Goal: Task Accomplishment & Management: Manage account settings

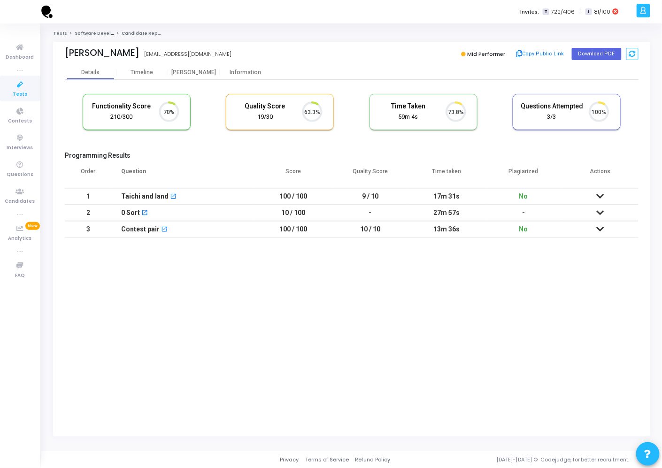
scroll to position [20, 24]
click at [32, 80] on link "Tests" at bounding box center [20, 89] width 40 height 26
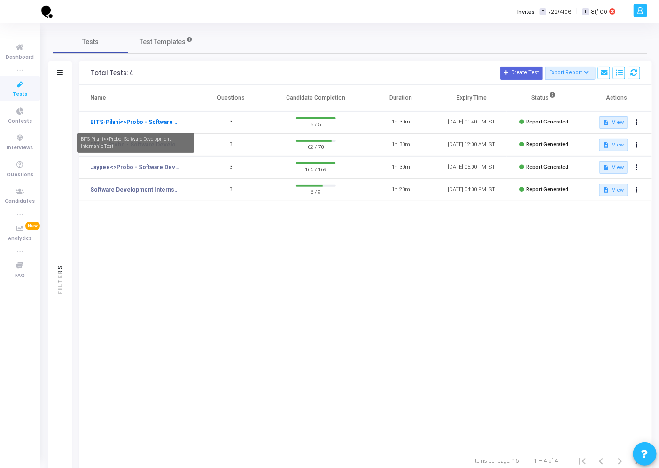
click at [163, 121] on link "BITS-Pilani<>Probo - Software Development Internship Test" at bounding box center [135, 122] width 91 height 8
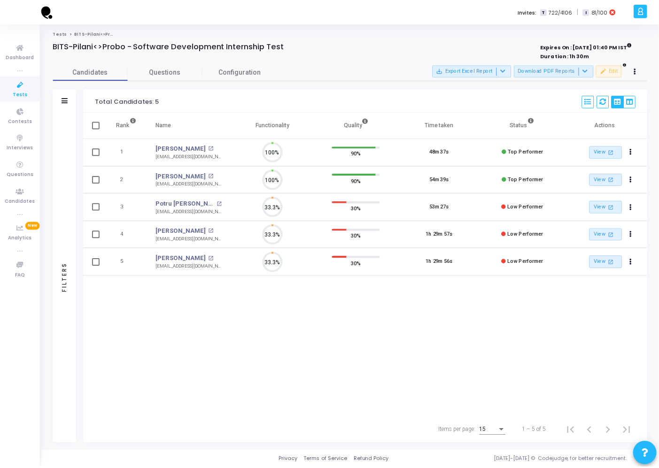
scroll to position [4, 4]
click at [639, 71] on icon at bounding box center [638, 71] width 2 height 5
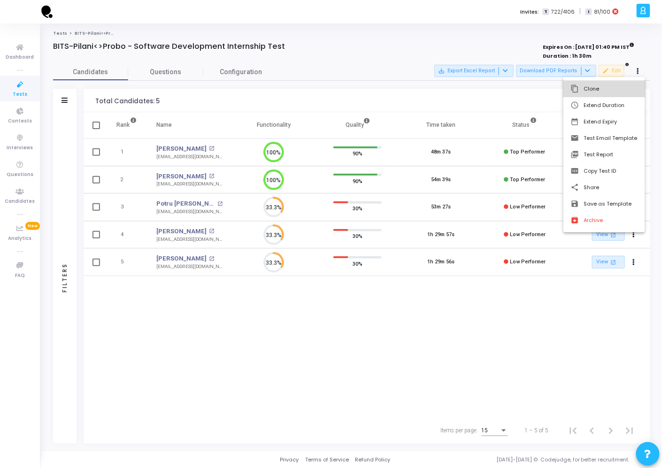
click at [624, 93] on button "content_copy Clone" at bounding box center [605, 89] width 82 height 16
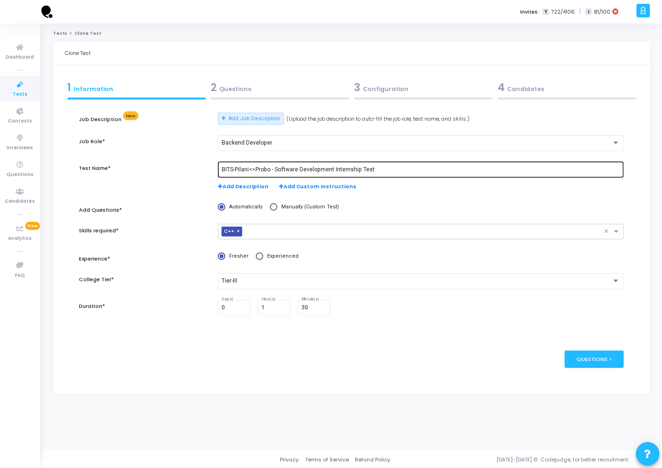
click at [233, 168] on input "BITS-Pilani<>Probo - Software Development Internship Test" at bounding box center [421, 170] width 399 height 7
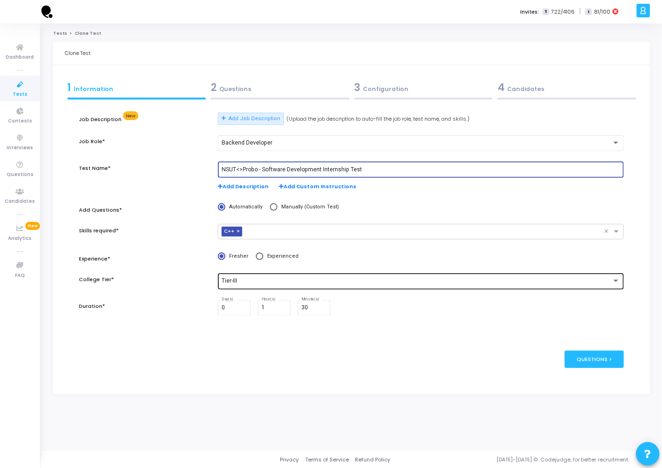
type input "NSUT<>Probo - Software Development Internship Test"
click at [280, 288] on div "Tier-III" at bounding box center [421, 280] width 399 height 17
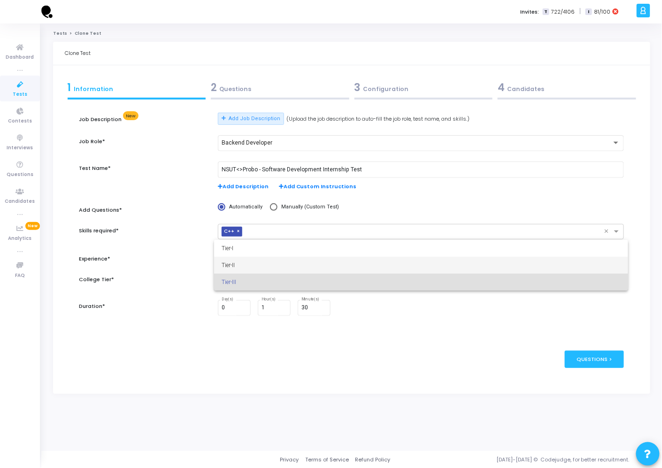
click at [262, 271] on span "Tier-II" at bounding box center [421, 265] width 399 height 17
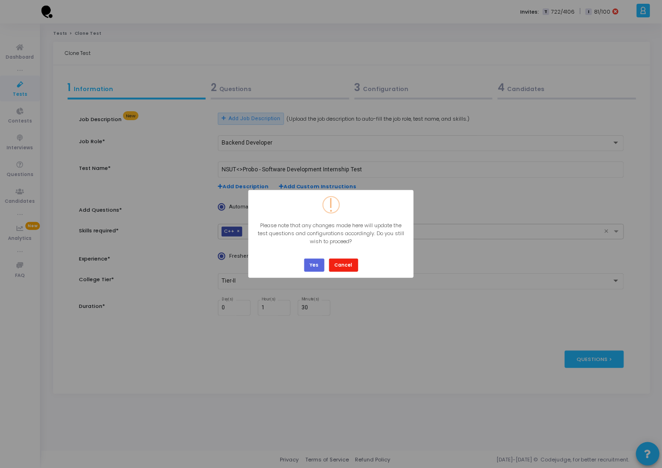
click at [354, 266] on button "Cancel" at bounding box center [343, 265] width 29 height 13
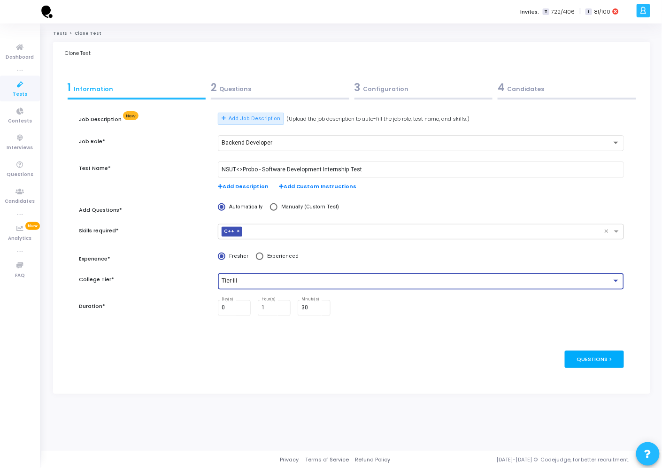
click at [612, 356] on div "Questions >" at bounding box center [595, 359] width 60 height 17
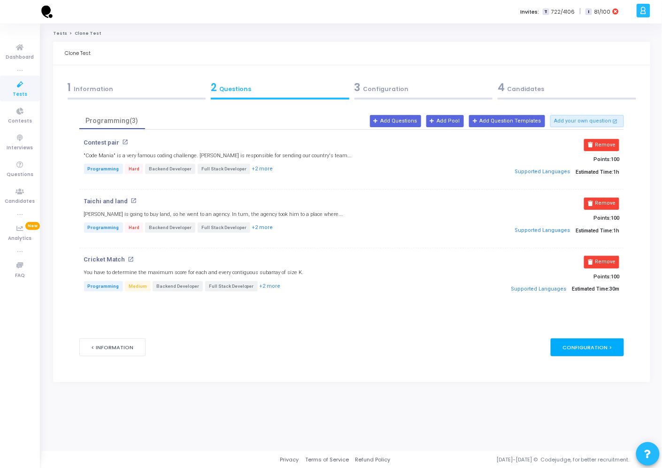
click at [612, 356] on div "Configuration >" at bounding box center [588, 347] width 74 height 17
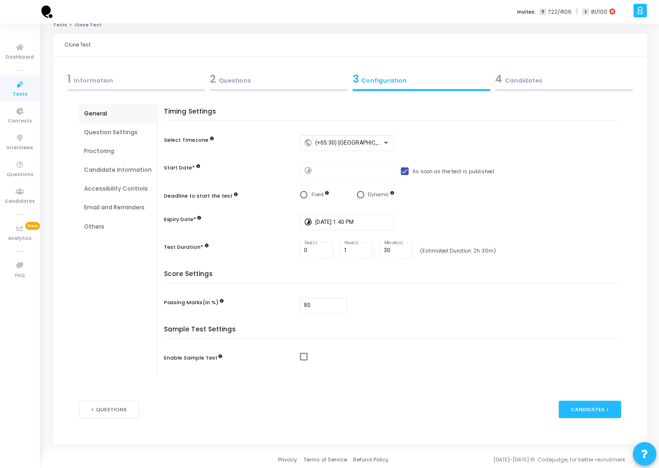
scroll to position [10, 0]
click at [323, 224] on input "[DATE] 1:40 PM" at bounding box center [353, 222] width 75 height 7
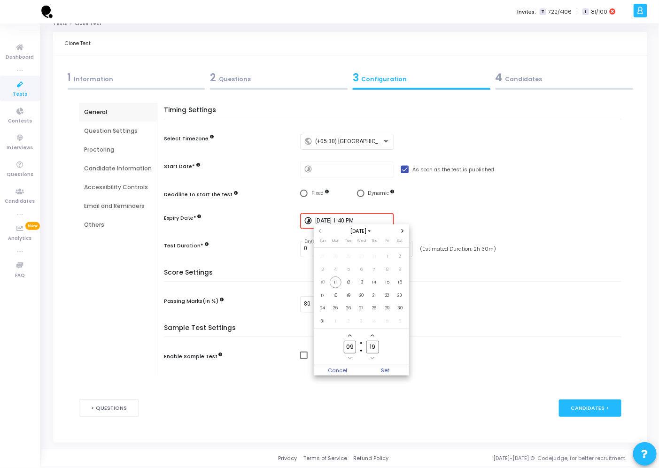
click at [350, 334] on icon "Add a hour" at bounding box center [350, 336] width 4 height 4
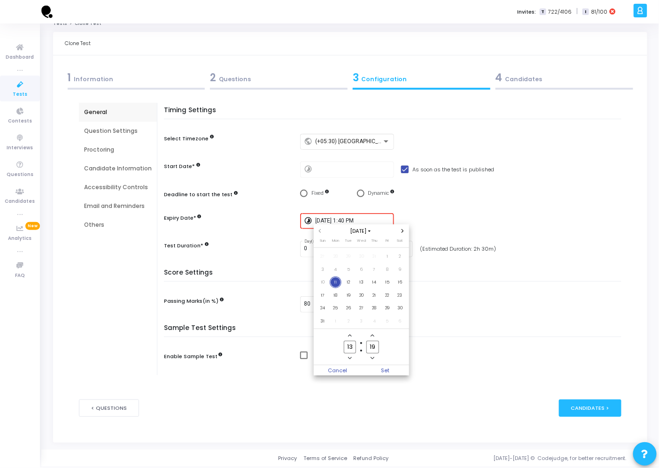
type input "14"
click at [373, 337] on icon "Add a minute" at bounding box center [373, 336] width 4 height 4
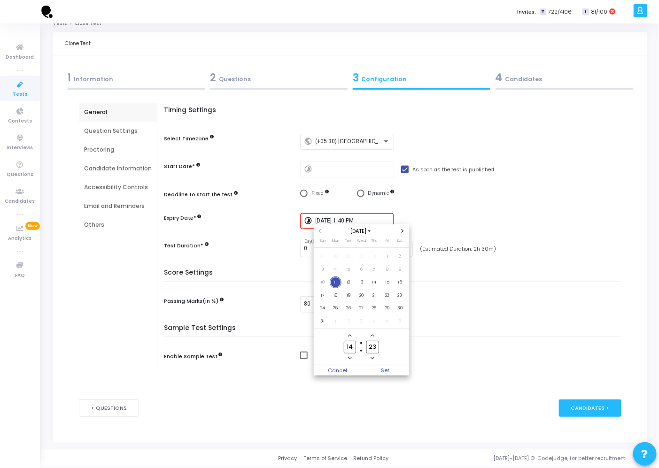
click at [373, 337] on icon "Add a minute" at bounding box center [373, 336] width 4 height 4
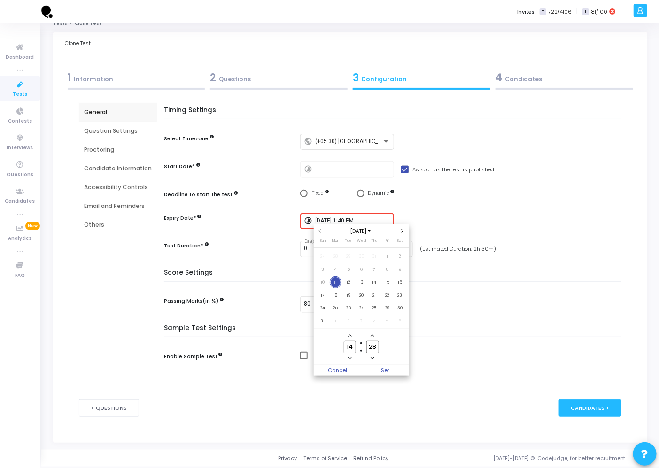
click at [373, 337] on icon "Add a minute" at bounding box center [373, 336] width 4 height 4
type input "30"
click at [384, 367] on span "Set" at bounding box center [385, 370] width 48 height 10
type input "[DATE] 2:30 PM"
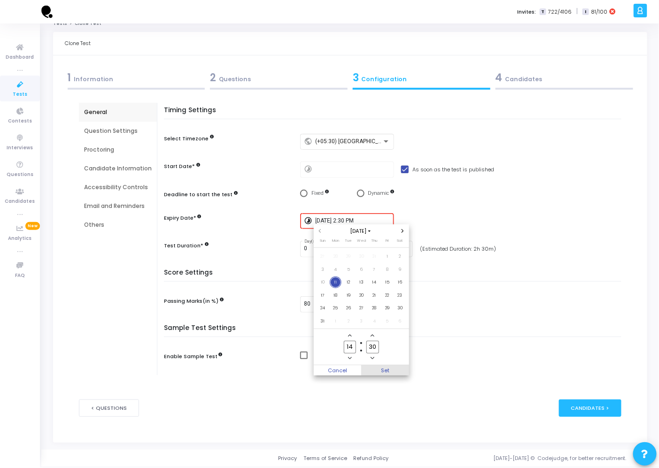
scroll to position [9, 0]
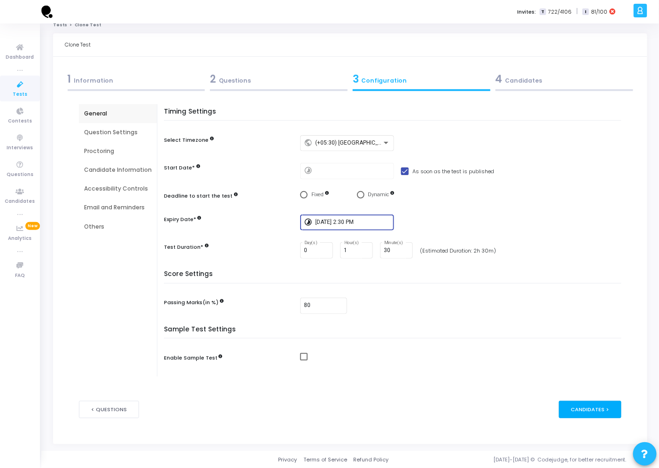
click at [567, 407] on div "Candidates >" at bounding box center [590, 409] width 62 height 17
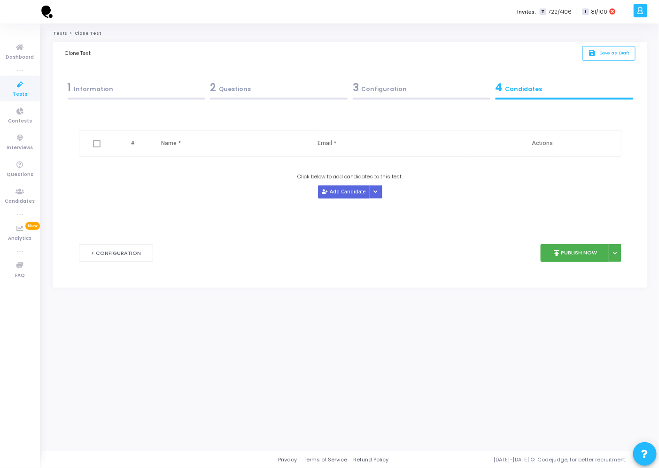
scroll to position [0, 0]
click at [622, 251] on button at bounding box center [618, 253] width 13 height 18
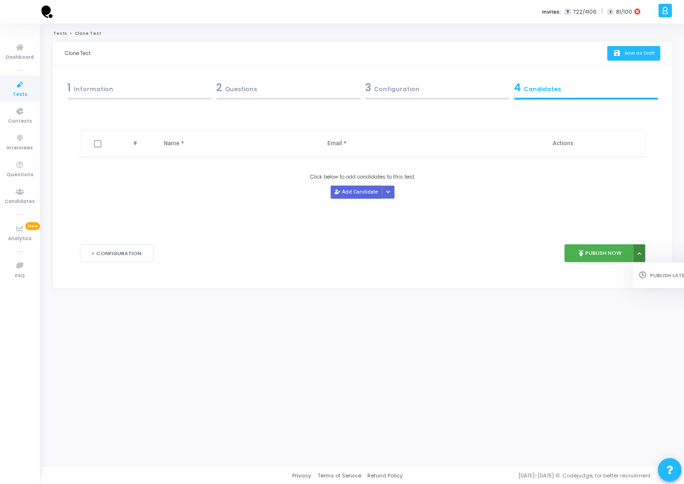
click at [607, 59] on button "save Save as Draft" at bounding box center [633, 53] width 53 height 15
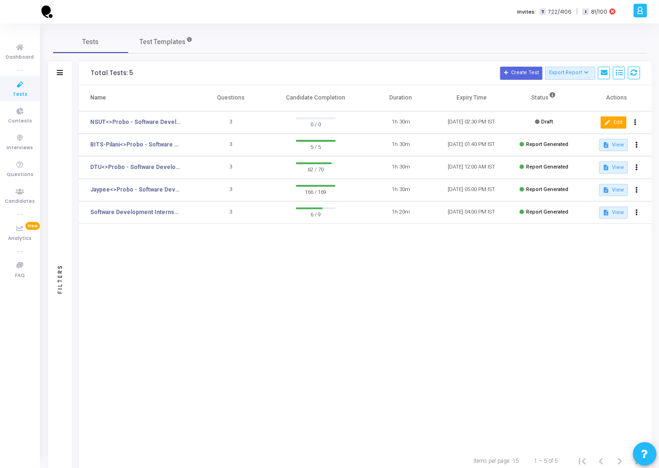
click at [619, 119] on button "edit Edit" at bounding box center [614, 122] width 26 height 12
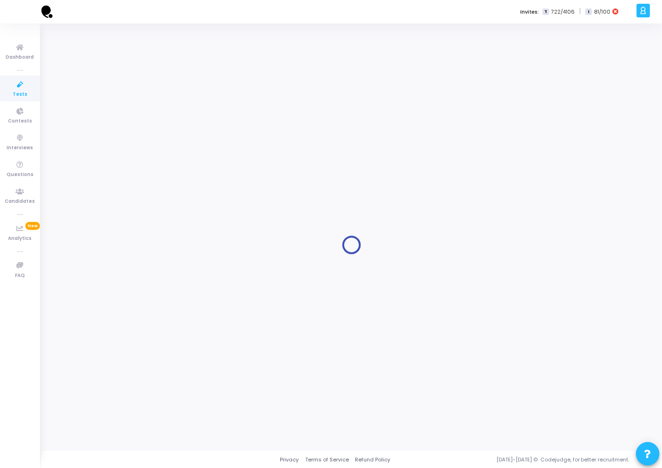
type input "[DATE] 2:30 PM"
type input "1"
type input "30"
type input "80"
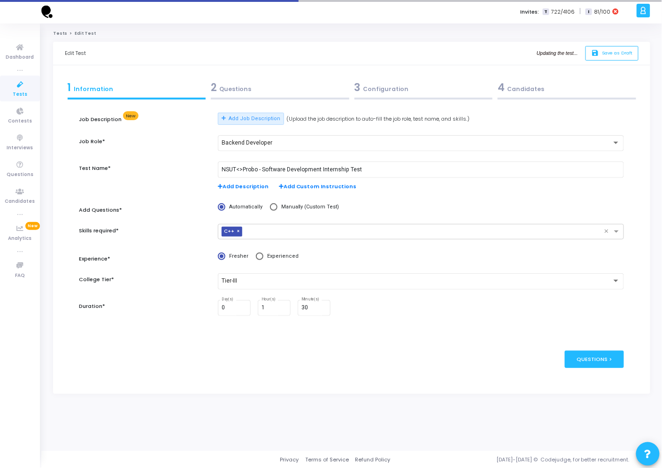
click at [386, 84] on div "3 Configuration" at bounding box center [424, 87] width 139 height 15
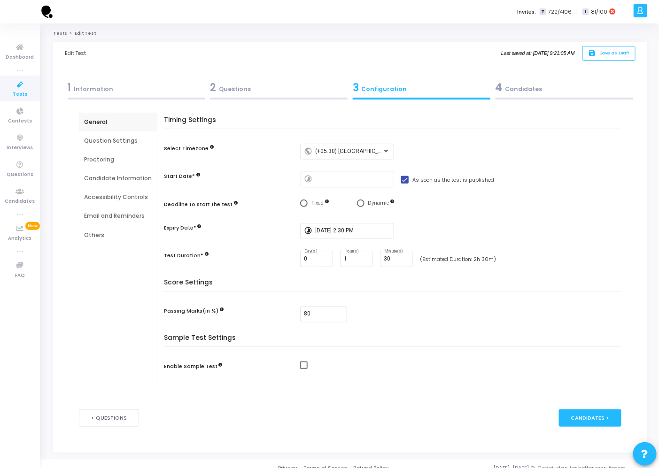
click at [115, 215] on div "Email and Reminders" at bounding box center [118, 216] width 68 height 8
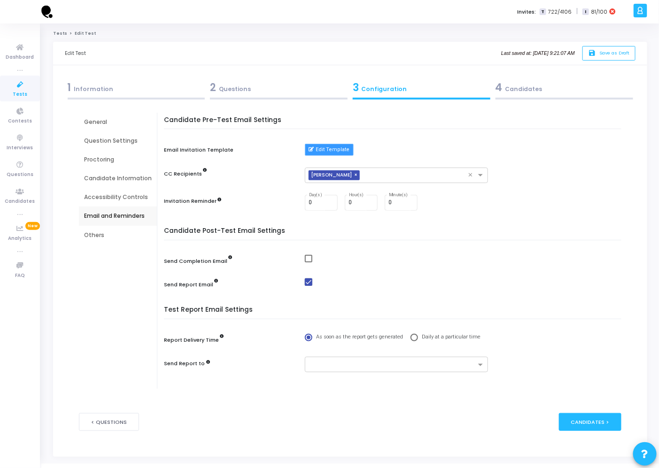
click at [333, 147] on button "Edit Template" at bounding box center [329, 150] width 48 height 12
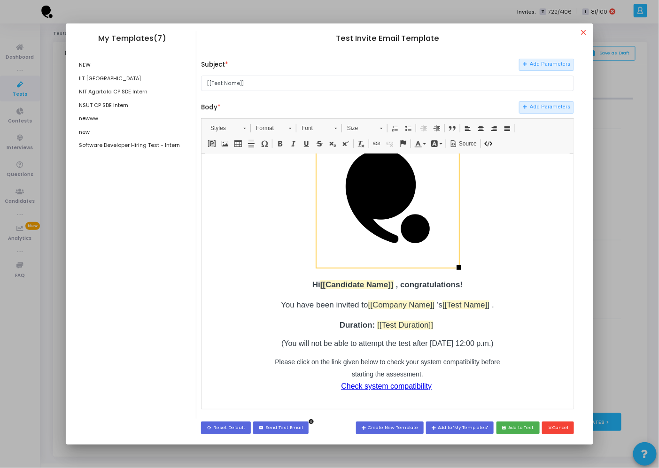
scroll to position [33, 0]
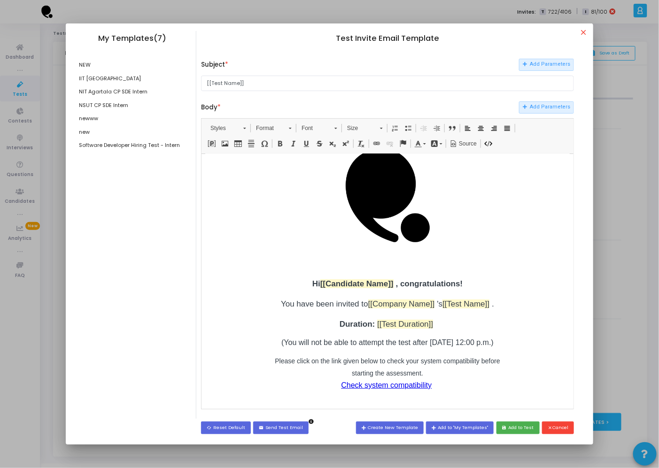
click at [450, 347] on p "(You will not be able to attempt the test after [DATE] 12:00 p.m.)" at bounding box center [387, 342] width 235 height 8
click at [385, 347] on p "(You will not be able to attempt the test after [DATE] 12:00 p.m.)" at bounding box center [387, 342] width 235 height 8
click at [433, 347] on p "(You will not be able to attempt the test after [DATE] 1 :00 p.m.)" at bounding box center [387, 342] width 235 height 8
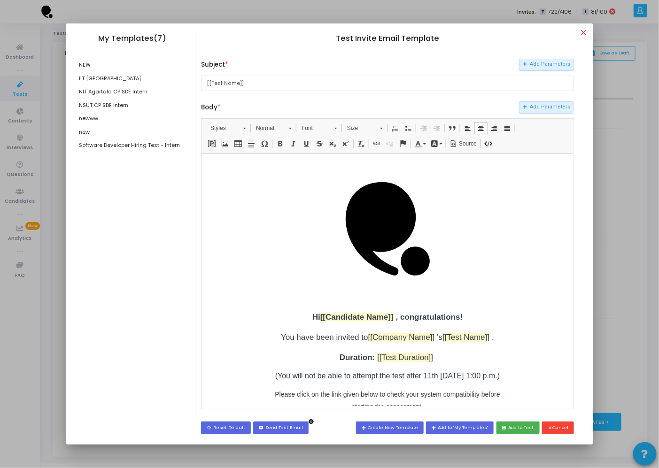
scroll to position [0, 0]
click at [510, 424] on button "save Add to Test" at bounding box center [517, 428] width 43 height 13
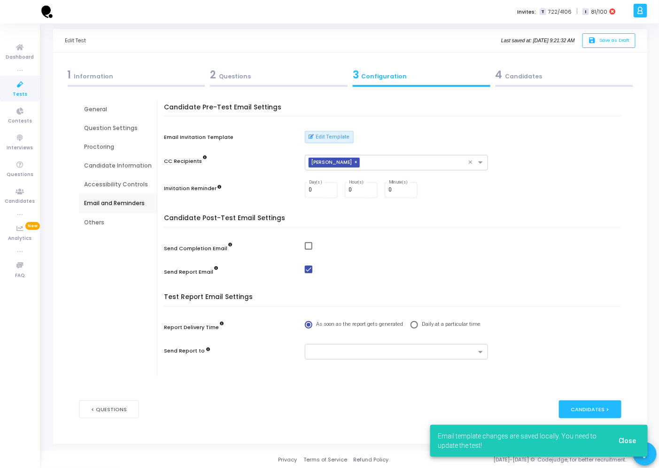
scroll to position [13, 0]
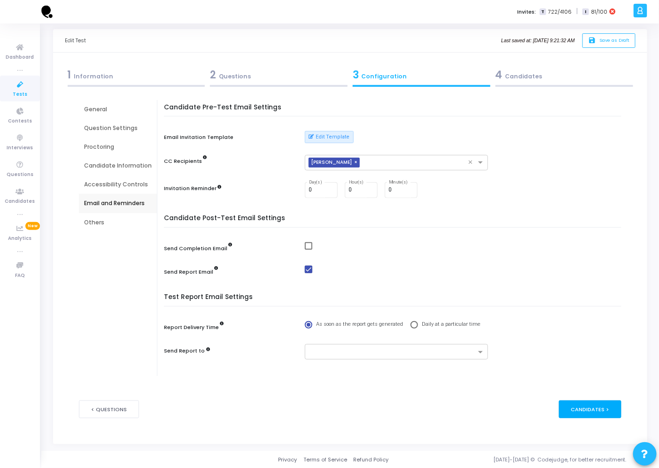
click at [584, 412] on div "Candidates >" at bounding box center [590, 409] width 62 height 17
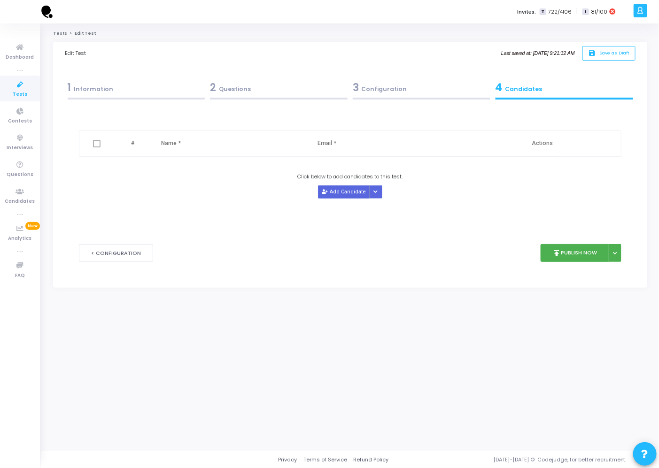
scroll to position [0, 0]
click at [381, 194] on button "Button group with nested dropdown" at bounding box center [377, 192] width 13 height 13
click at [396, 208] on button "Upload Candidate List" at bounding box center [406, 210] width 72 height 13
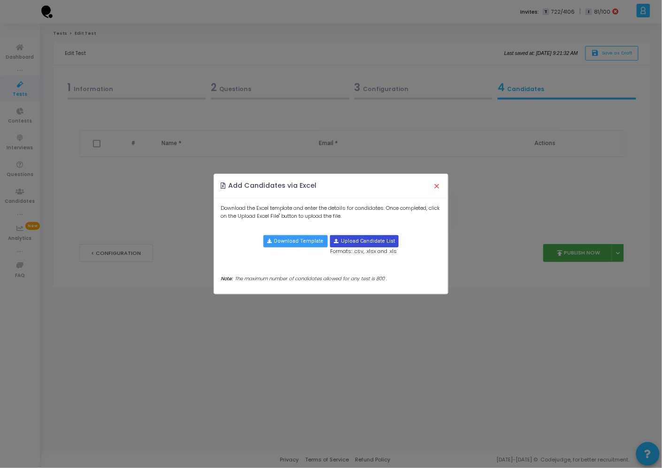
click at [340, 242] on input "file" at bounding box center [365, 241] width 68 height 11
type input "C:\fakepath\NSUT Updated Student Application List (SDE Internship 2026).xlsx - …"
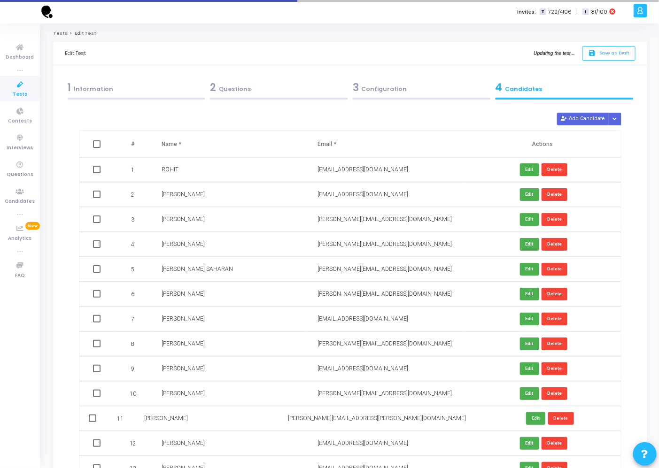
click at [94, 141] on span at bounding box center [97, 144] width 8 height 8
click at [96, 148] on input "checkbox" at bounding box center [96, 148] width 0 height 0
checkbox input "true"
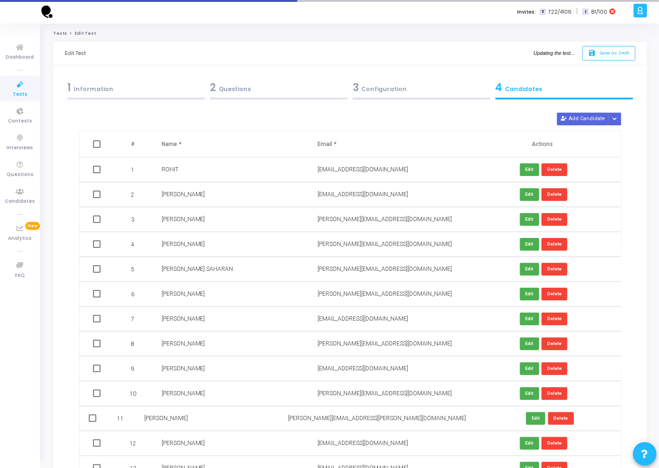
checkbox input "true"
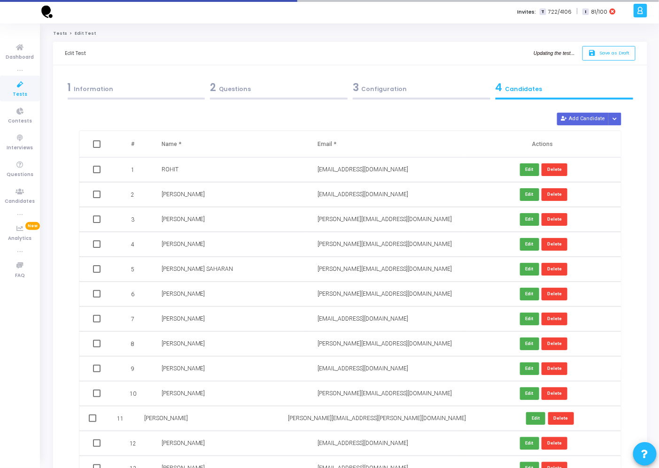
checkbox input "true"
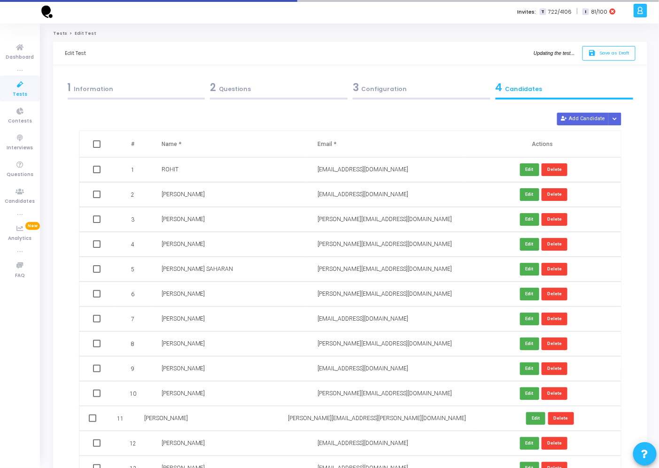
checkbox input "true"
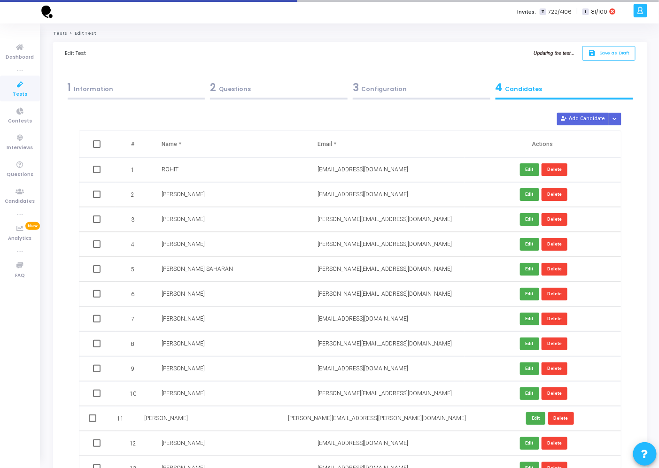
checkbox input "true"
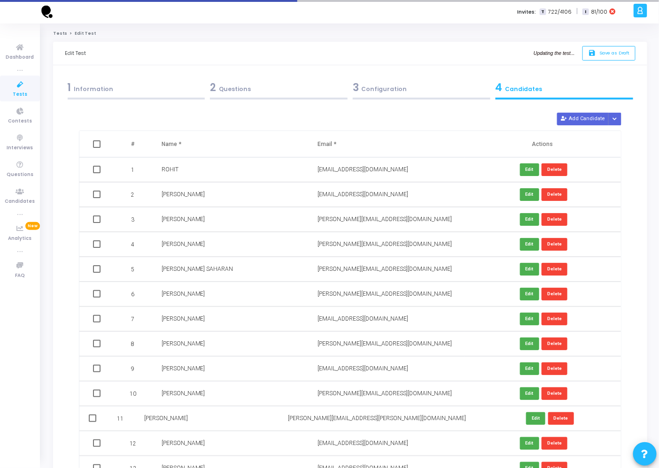
checkbox input "true"
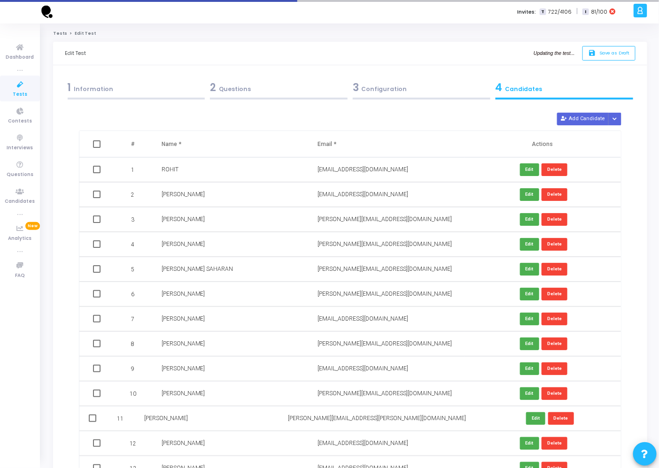
checkbox input "true"
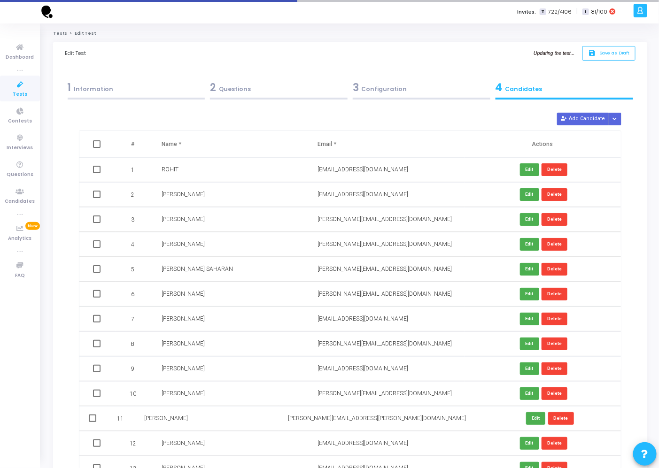
checkbox input "true"
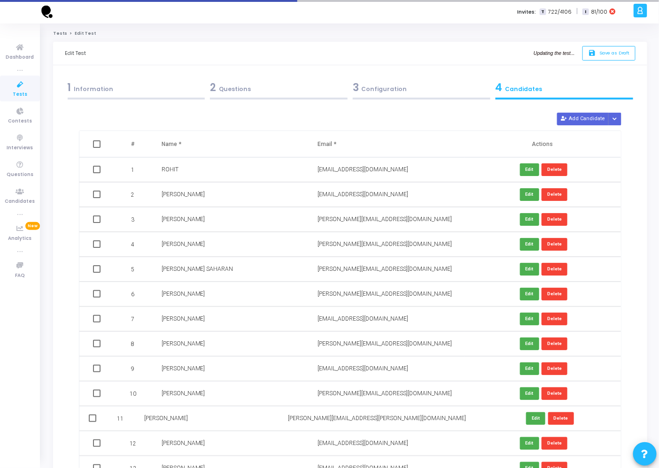
checkbox input "true"
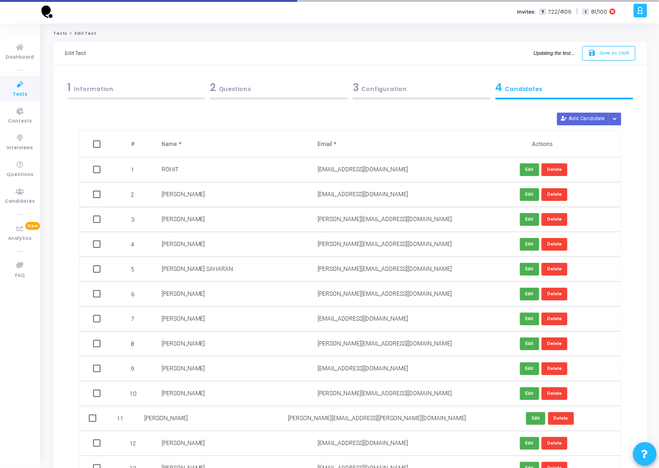
checkbox input "true"
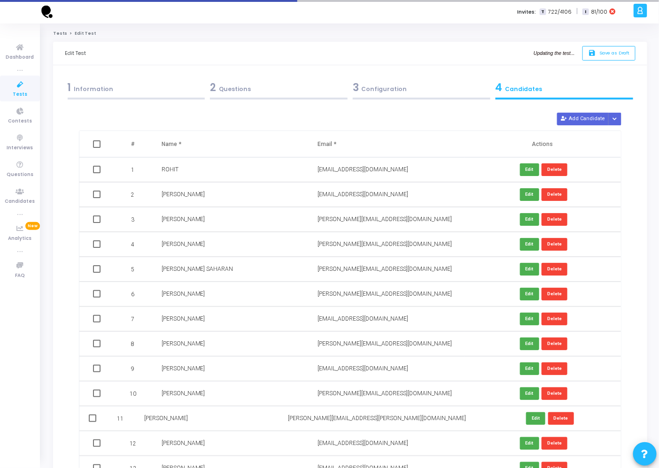
checkbox input "true"
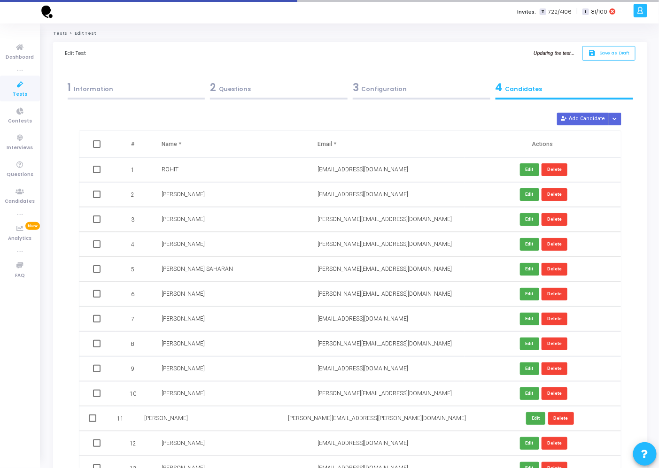
checkbox input "true"
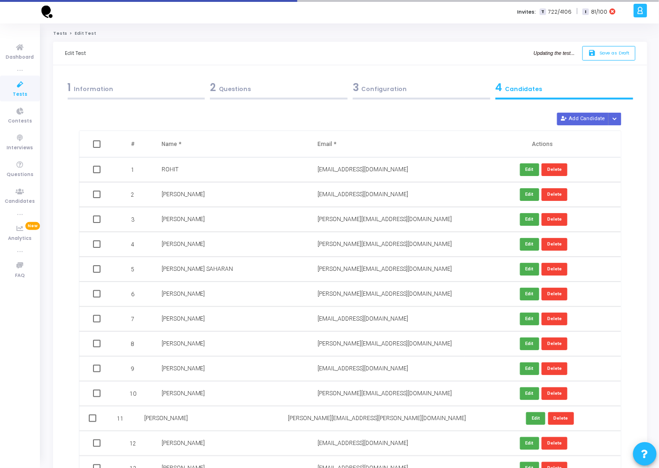
checkbox input "true"
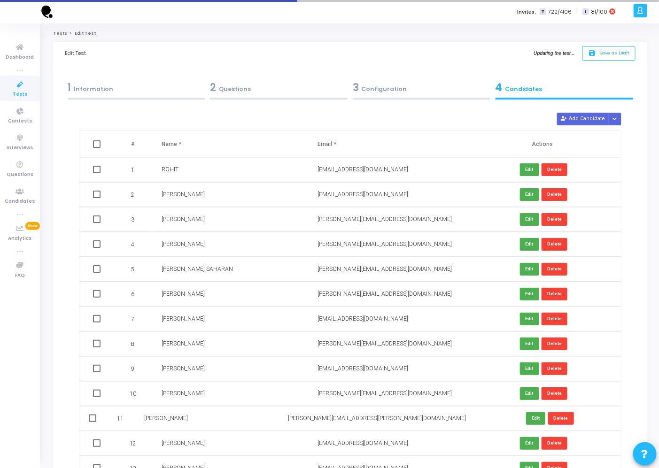
checkbox input "true"
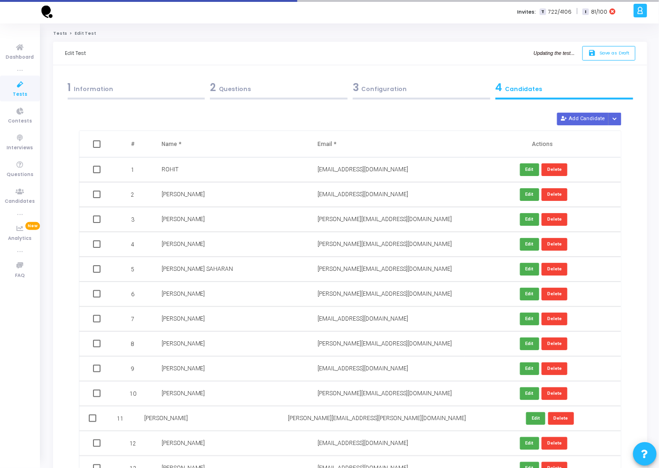
checkbox input "true"
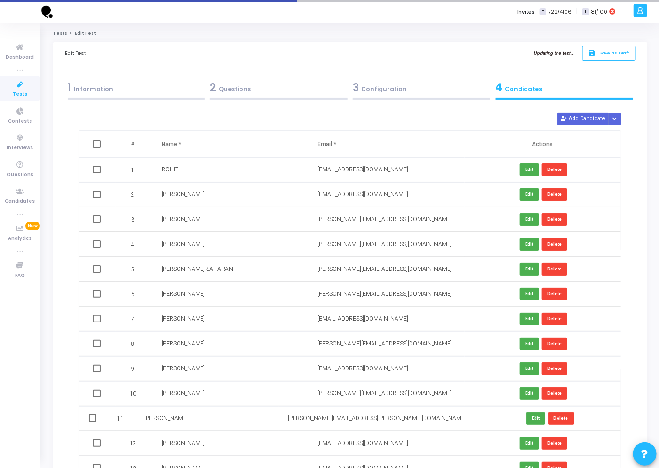
checkbox input "true"
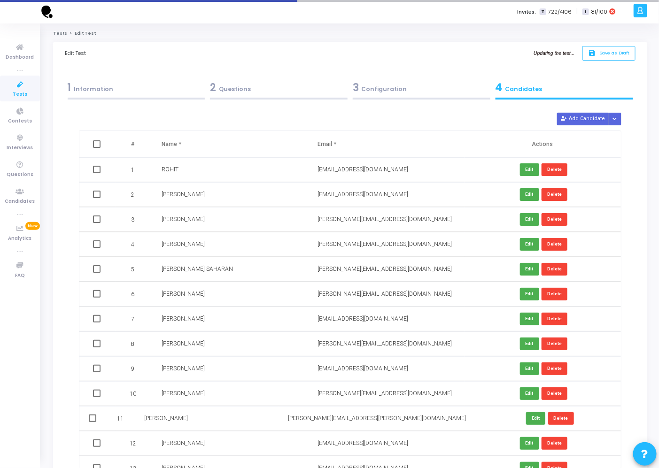
checkbox input "true"
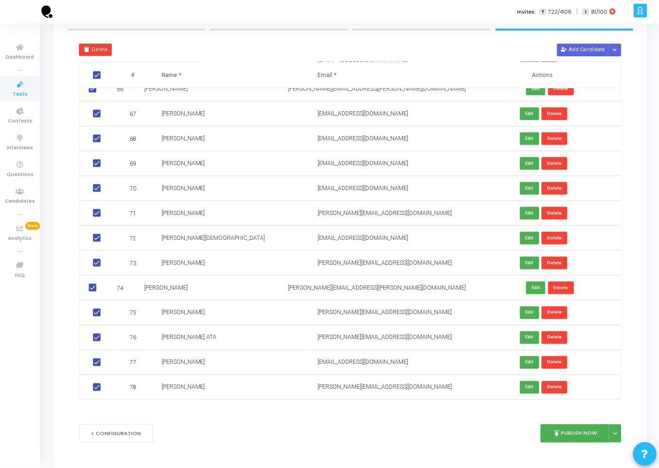
scroll to position [70, 0]
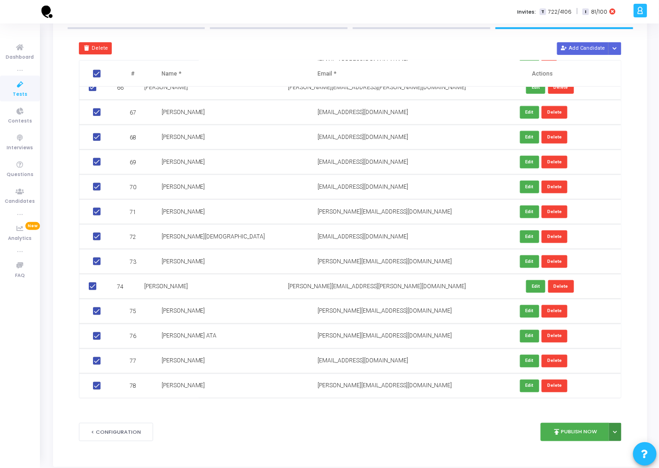
click at [616, 433] on icon at bounding box center [615, 432] width 4 height 5
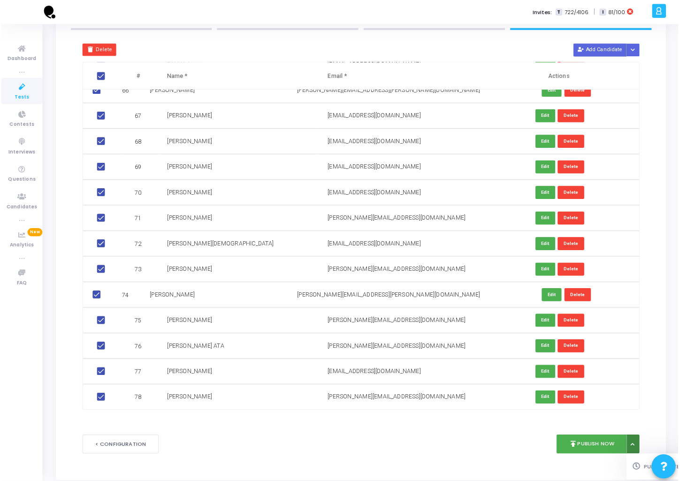
scroll to position [71, 0]
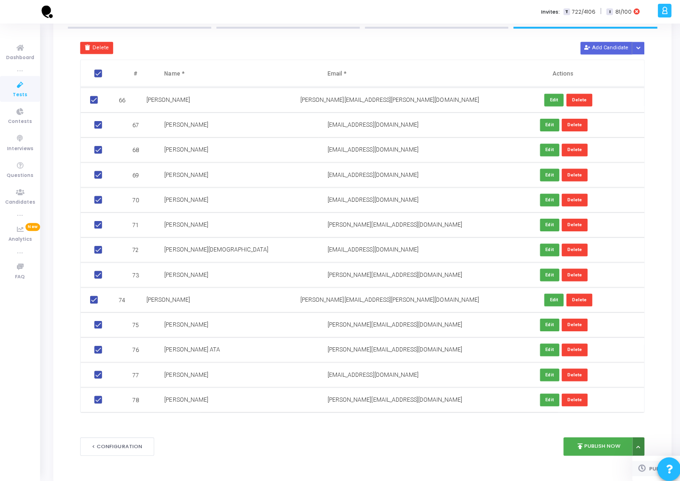
click at [630, 463] on button "Publish Later" at bounding box center [666, 466] width 72 height 15
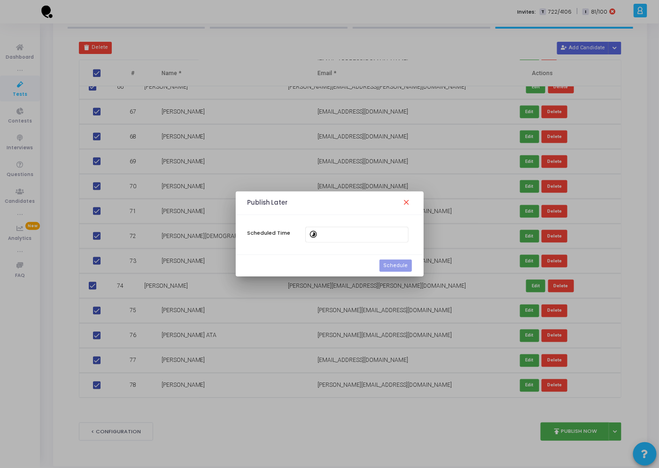
scroll to position [1616, 0]
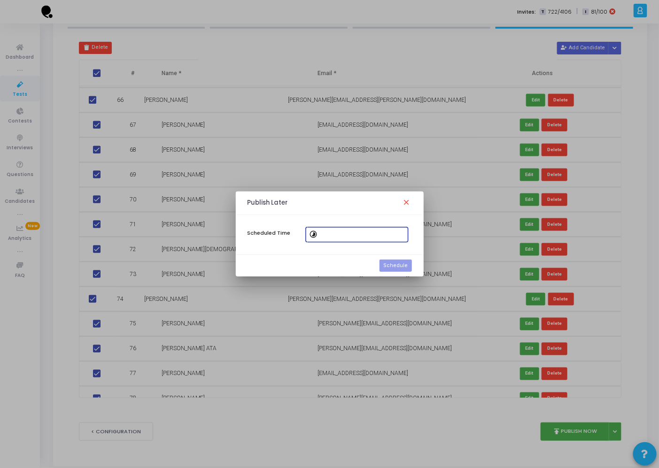
click at [381, 233] on input at bounding box center [362, 235] width 85 height 7
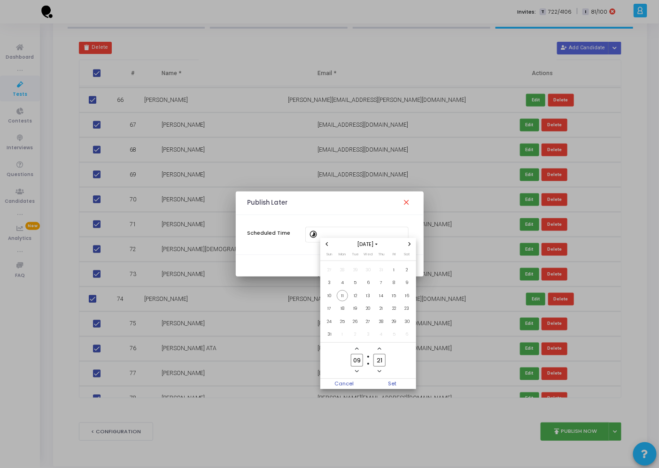
click at [359, 347] on span "Add a hour" at bounding box center [357, 349] width 8 height 8
type input "12"
click at [380, 363] on input "21" at bounding box center [379, 360] width 12 height 13
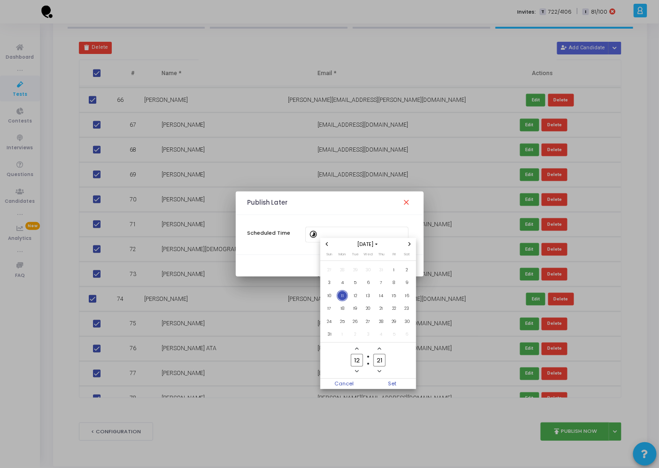
type input "2"
type input "00"
click at [389, 381] on span "Set" at bounding box center [392, 384] width 48 height 10
type input "[DATE] 12:00 PM"
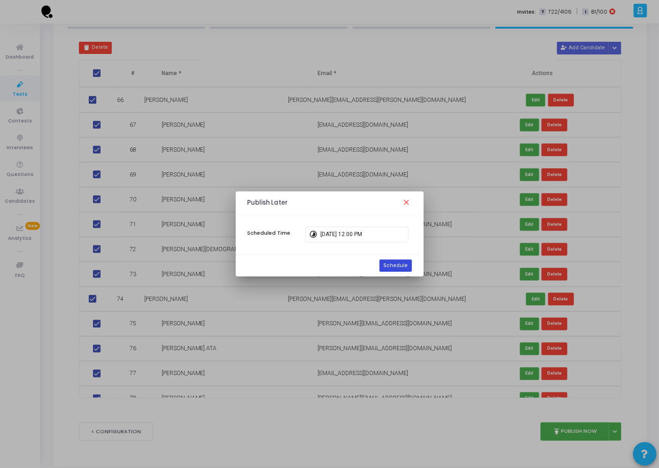
click at [405, 264] on button "Schedule" at bounding box center [395, 266] width 32 height 12
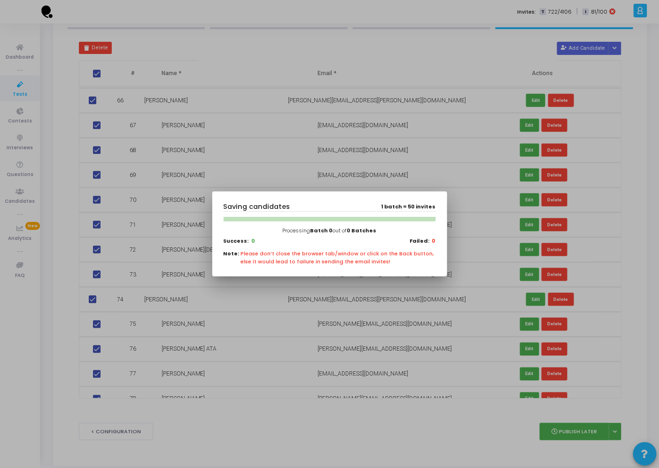
scroll to position [0, 0]
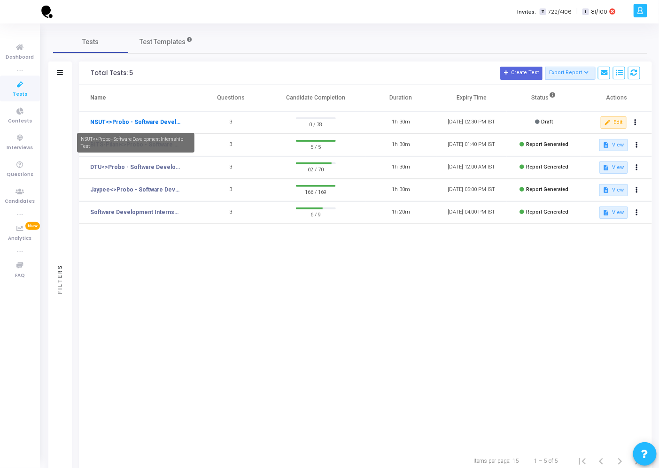
click at [159, 120] on link "NSUT<>Probo - Software Development Internship Test" at bounding box center [135, 122] width 91 height 8
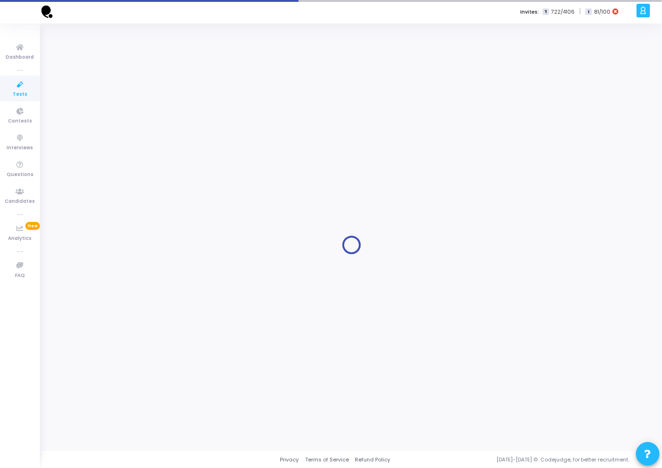
type input "[DATE] 2:30 PM"
type input "1"
type input "30"
type input "80"
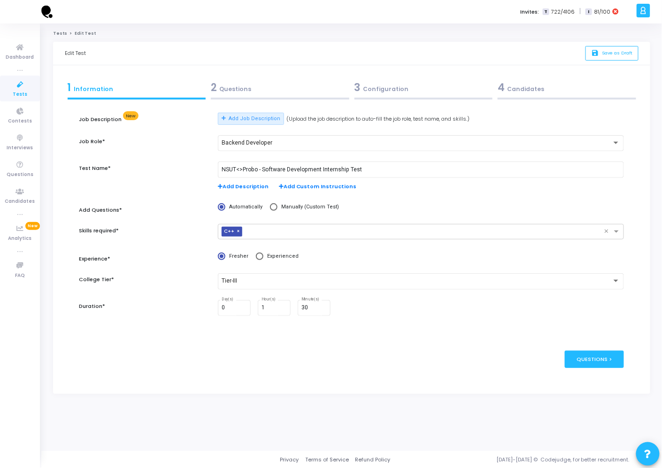
click at [390, 89] on div "3 Configuration" at bounding box center [424, 87] width 139 height 15
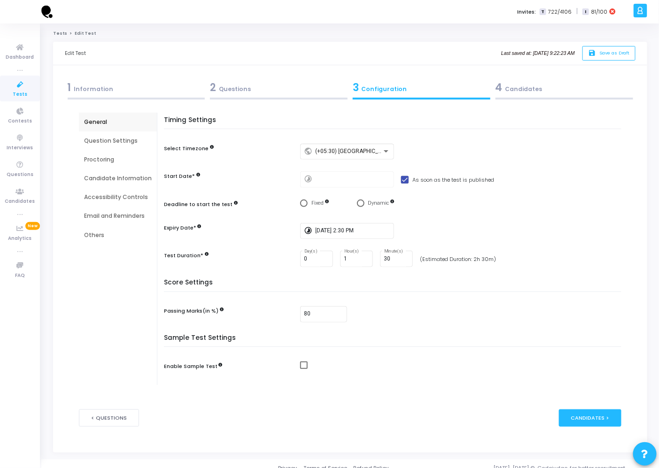
click at [106, 212] on div "Email and Reminders" at bounding box center [118, 216] width 68 height 8
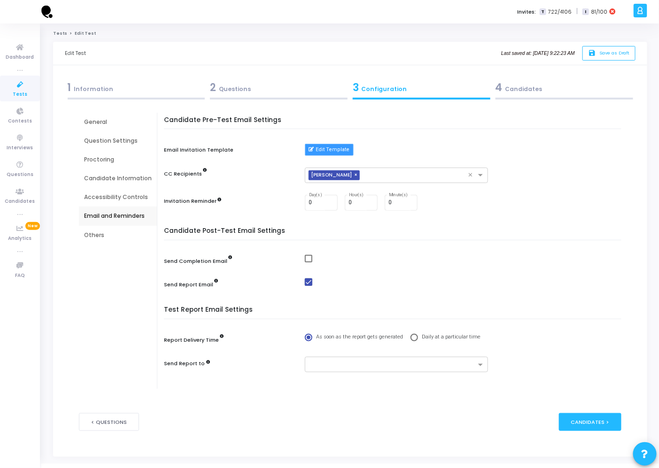
click at [327, 145] on button "Edit Template" at bounding box center [329, 150] width 48 height 12
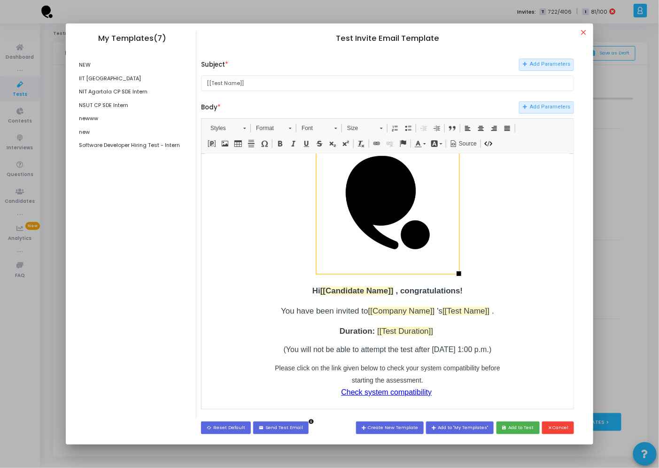
scroll to position [30, 0]
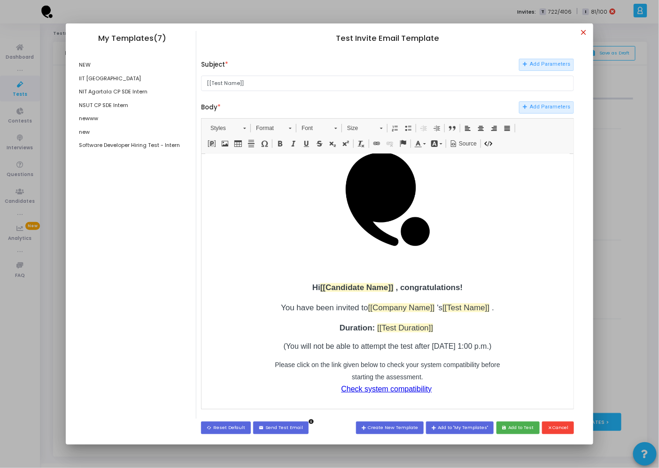
click at [583, 37] on mat-icon "close" at bounding box center [585, 33] width 11 height 11
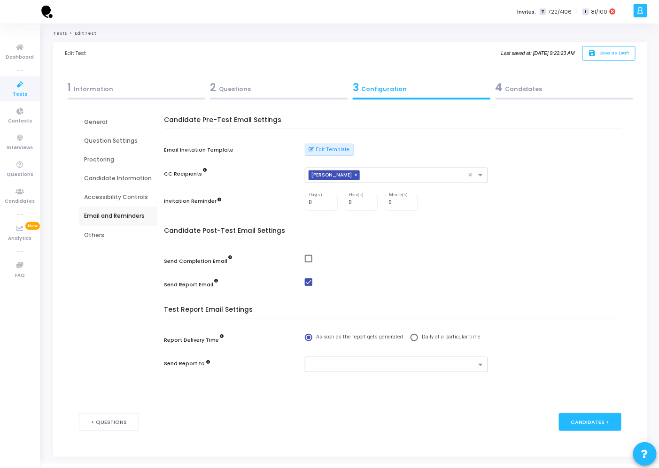
scroll to position [0, 0]
click at [103, 428] on button "< Questions" at bounding box center [109, 421] width 60 height 17
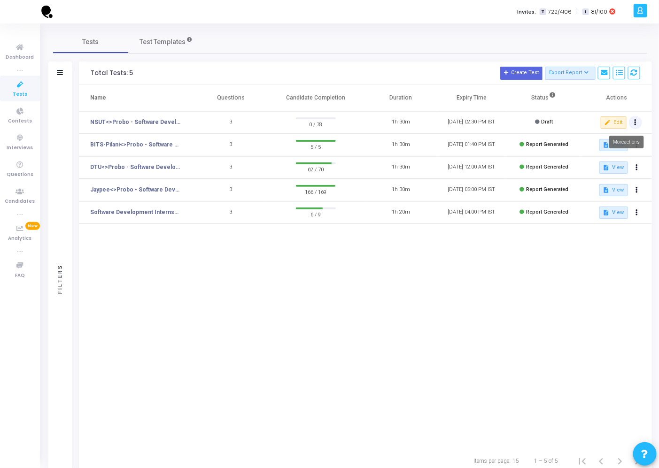
click at [640, 120] on button at bounding box center [635, 122] width 13 height 13
click at [464, 122] on div at bounding box center [329, 234] width 659 height 468
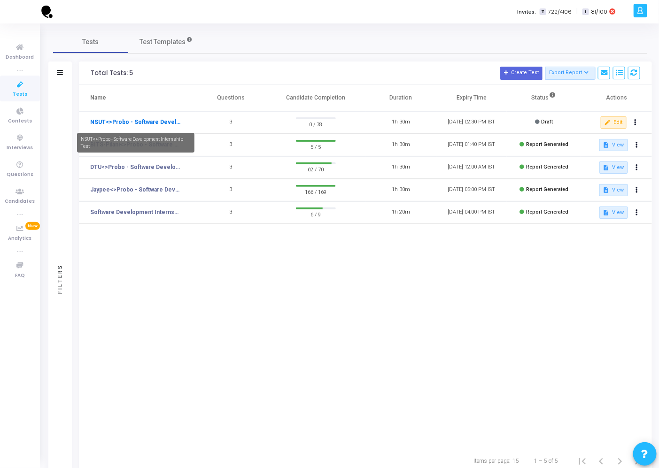
click at [151, 125] on link "NSUT<>Probo - Software Development Internship Test" at bounding box center [135, 122] width 91 height 8
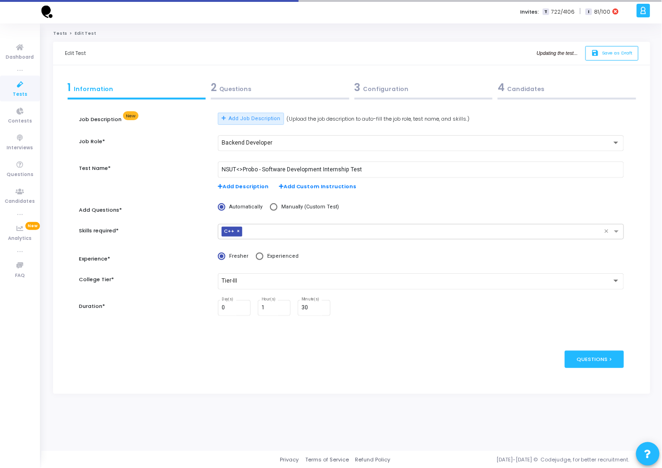
click at [543, 99] on div at bounding box center [567, 99] width 139 height 2
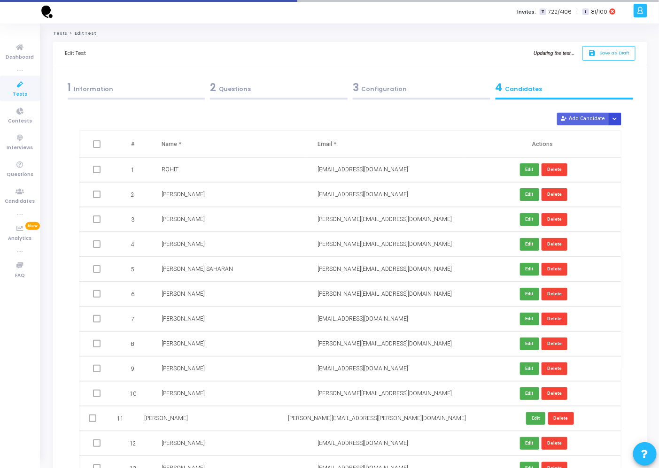
click at [616, 121] on icon "Button group with nested dropdown" at bounding box center [614, 119] width 4 height 5
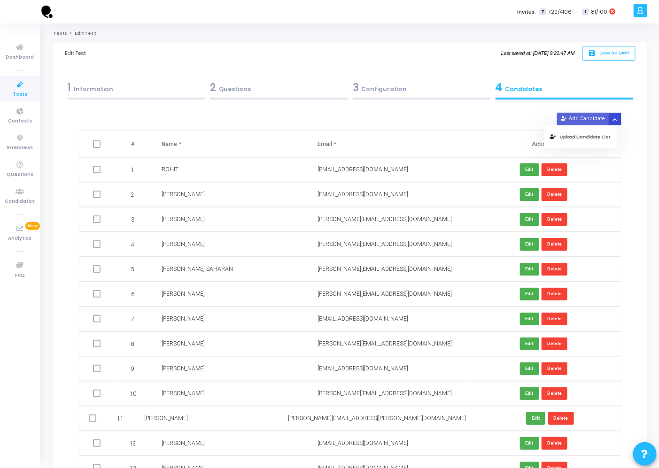
click at [616, 121] on icon "Button group with nested dropdown" at bounding box center [614, 119] width 4 height 5
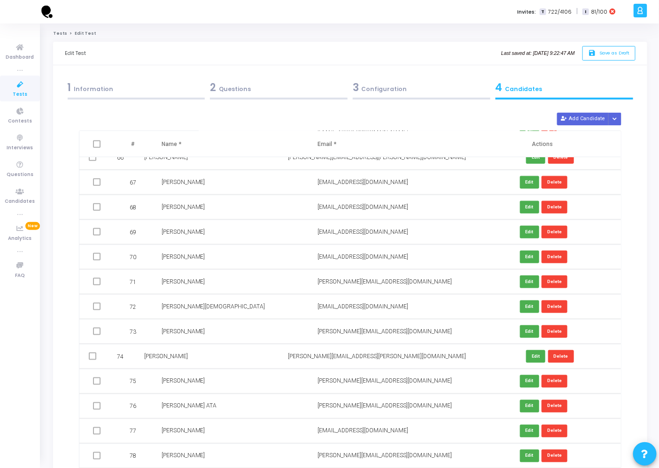
scroll to position [1630, 0]
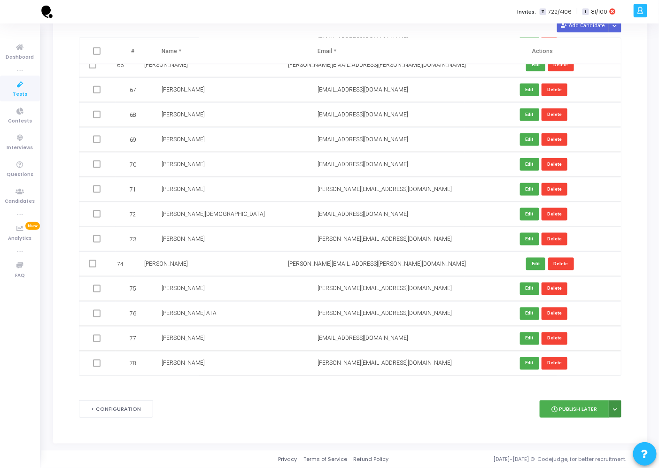
click at [618, 407] on button at bounding box center [615, 409] width 13 height 17
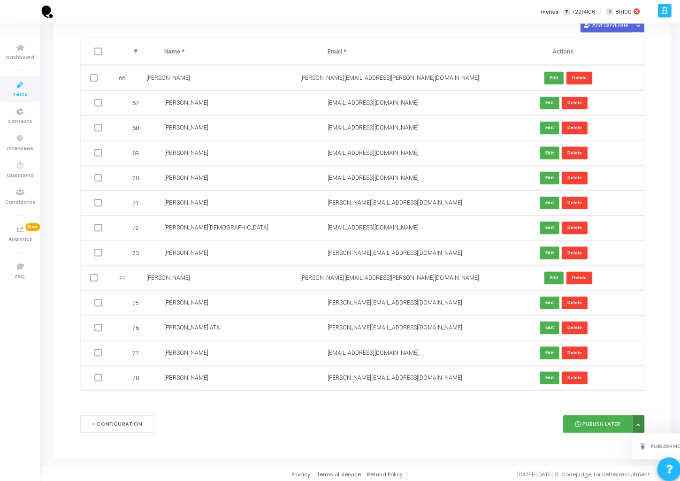
scroll to position [83, 0]
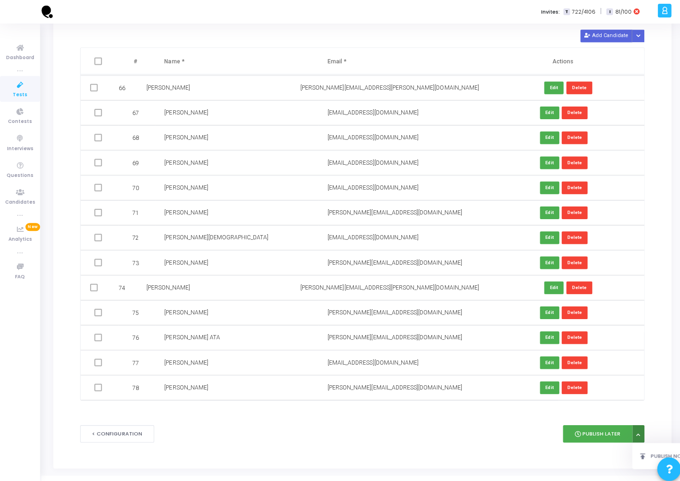
click at [562, 400] on kt-portlet-body "1 Information 2 Questions 3 Configuration 4 Candidates Job Description New Add …" at bounding box center [361, 224] width 616 height 485
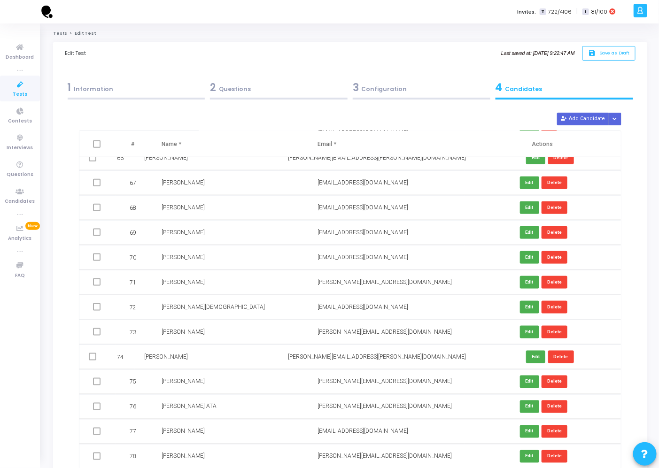
scroll to position [0, 0]
click at [82, 96] on div "1 Information" at bounding box center [136, 89] width 143 height 25
